Goal: Task Accomplishment & Management: Use online tool/utility

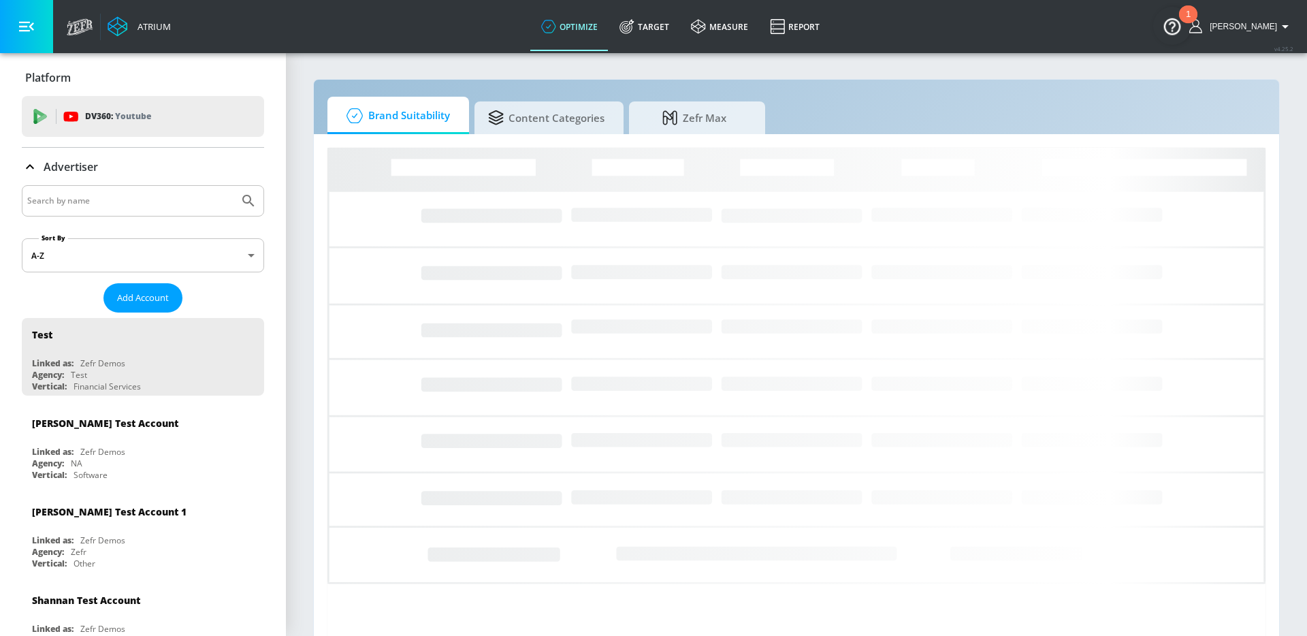
click at [188, 197] on input "Search by name" at bounding box center [130, 201] width 206 height 18
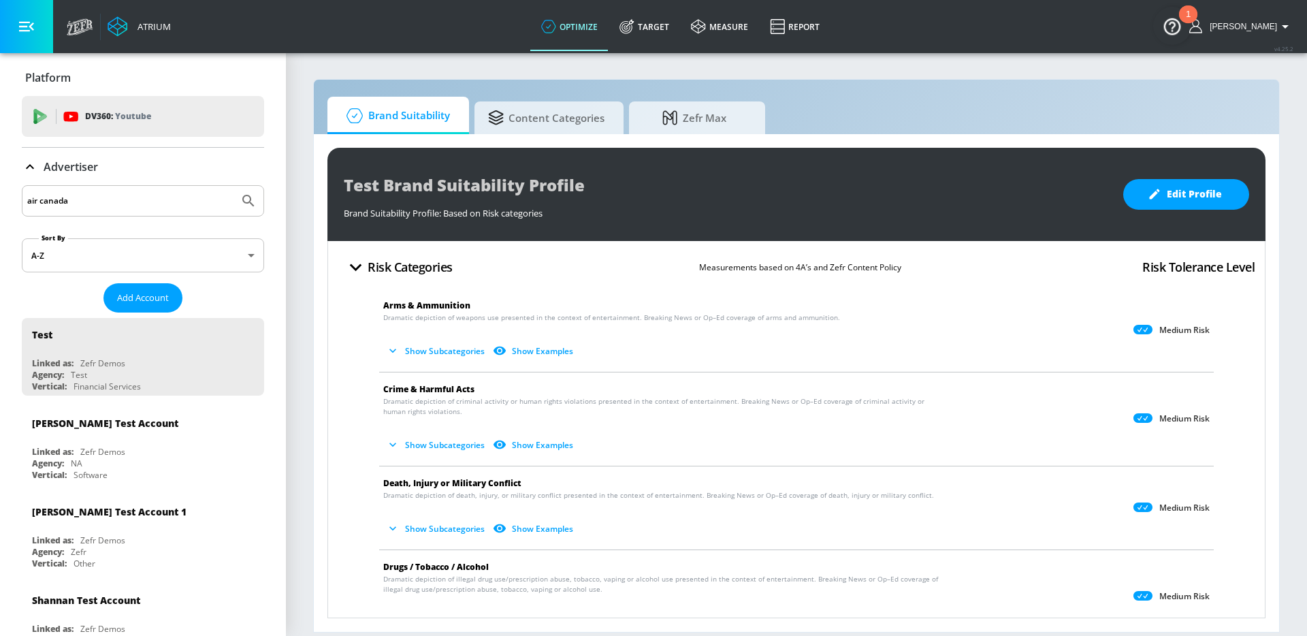
type input "air canada"
click at [234, 186] on button "Submit Search" at bounding box center [249, 201] width 30 height 30
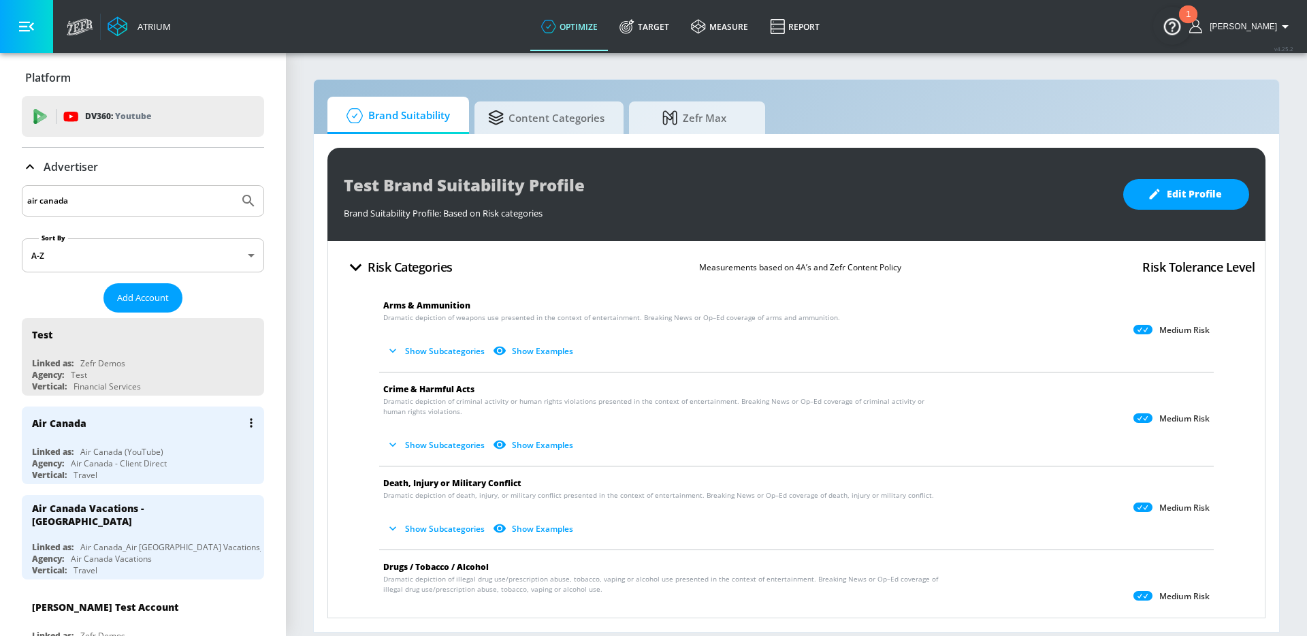
click at [199, 456] on div "Linked as: Air Canada (YouTube)" at bounding box center [146, 452] width 229 height 12
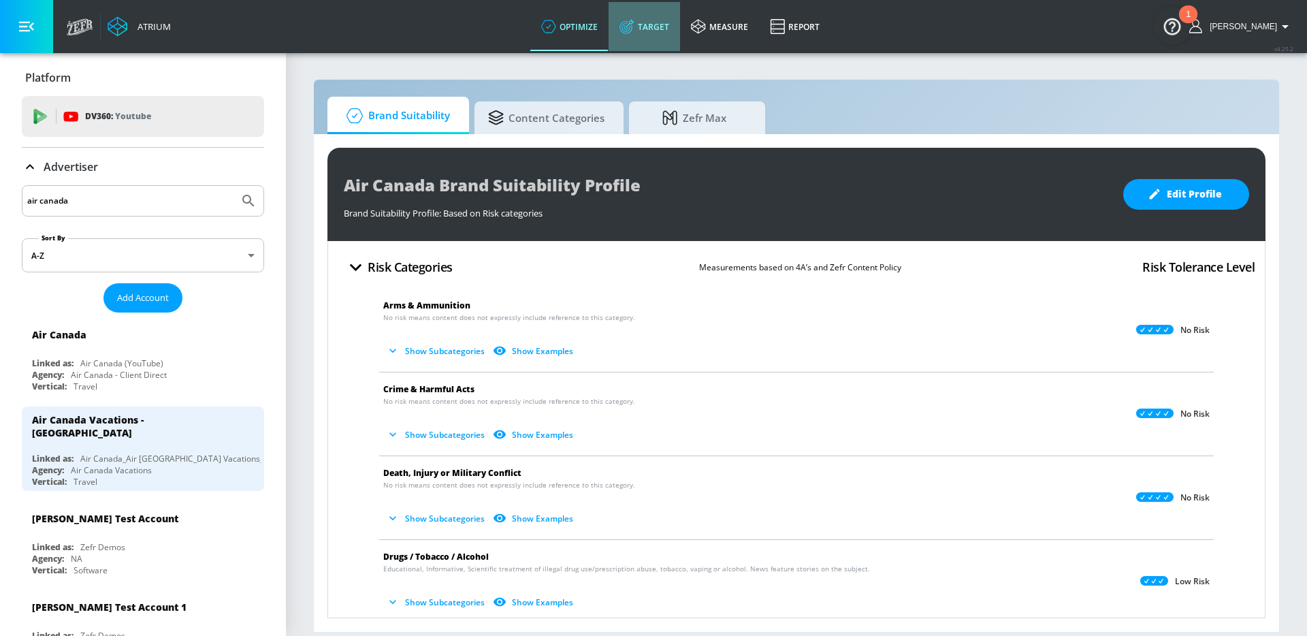
click at [633, 29] on icon at bounding box center [626, 27] width 13 height 13
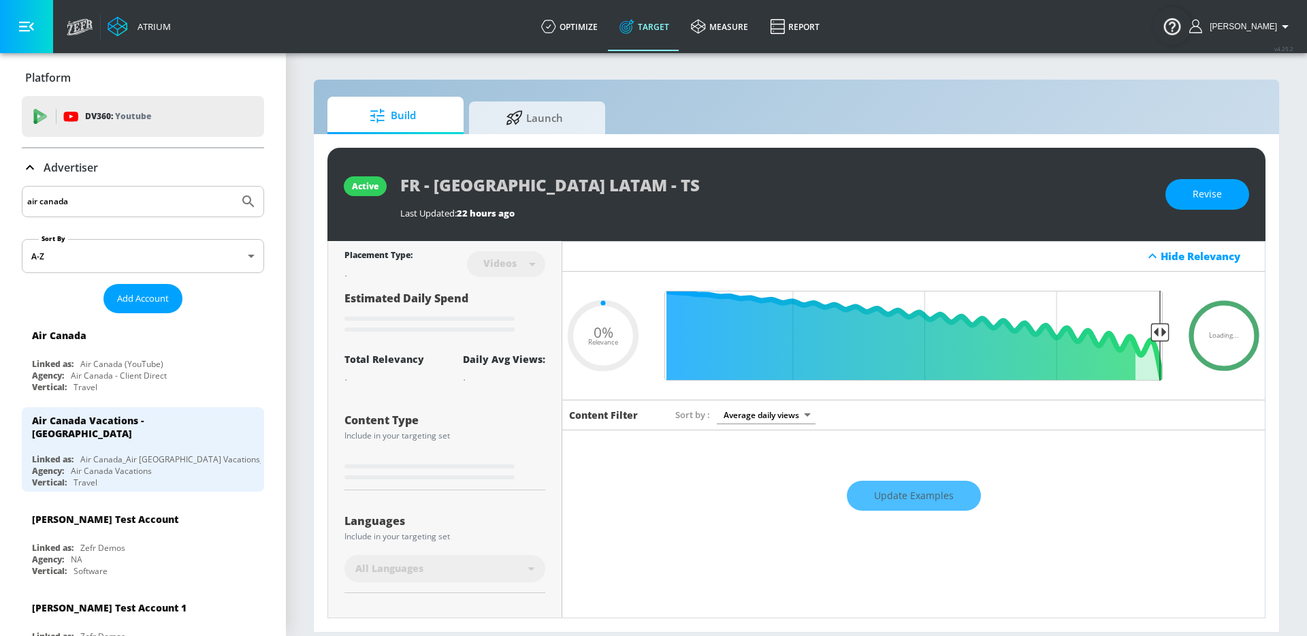
type input "0.05"
click at [531, 131] on span "Launch" at bounding box center [535, 115] width 104 height 33
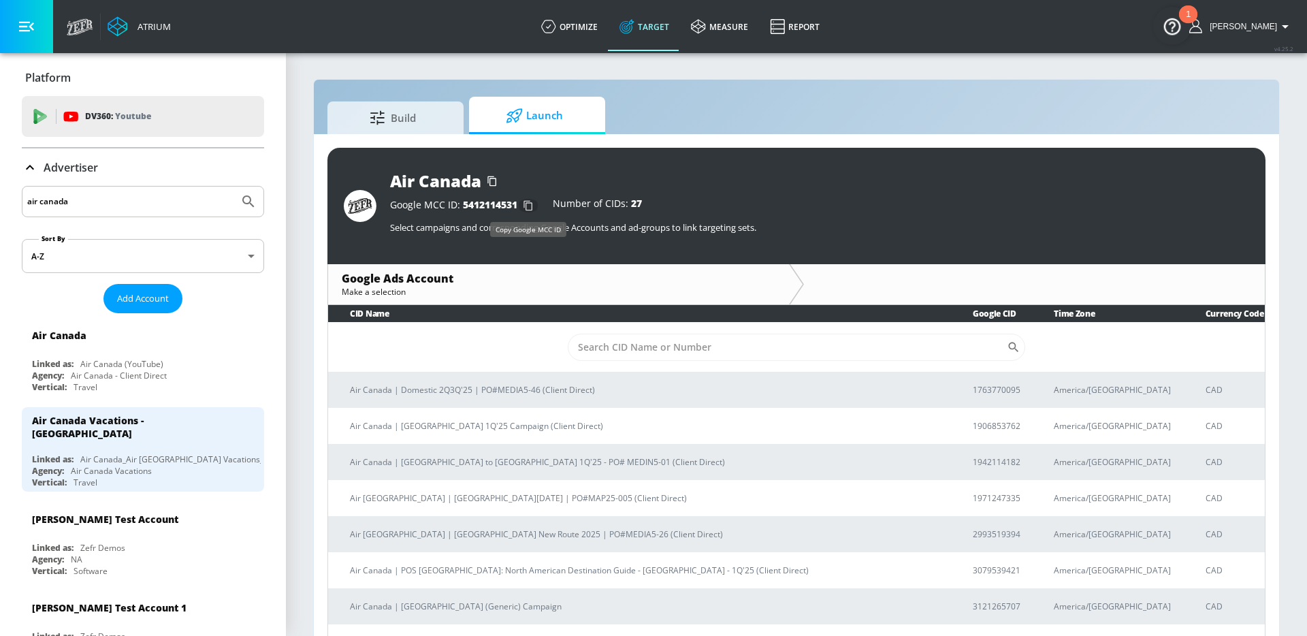
click at [533, 203] on icon "button" at bounding box center [529, 206] width 22 height 22
